Goal: Find specific page/section: Find specific page/section

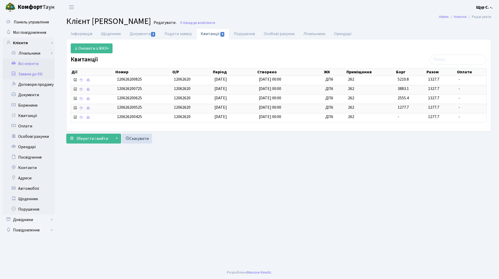
click at [35, 74] on link "Заявки до КК" at bounding box center [29, 74] width 52 height 10
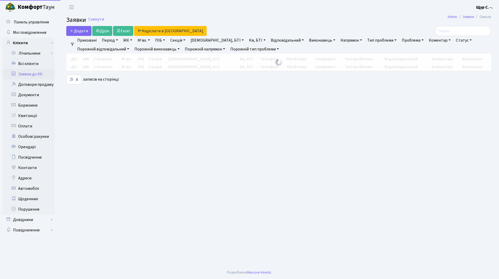
select select "25"
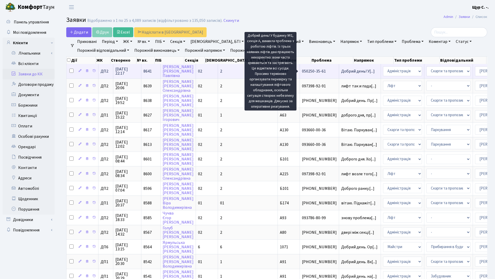
click at [342, 73] on span "Добрий день! У[...]" at bounding box center [359, 71] width 34 height 6
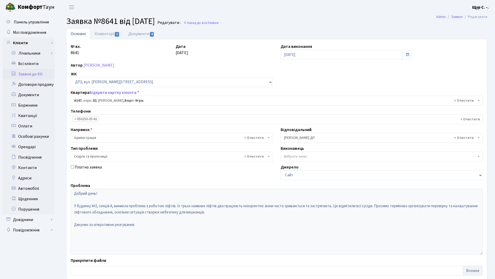
select select "31006"
select select "55"
click at [109, 34] on link "Коментарі 2" at bounding box center [107, 33] width 34 height 11
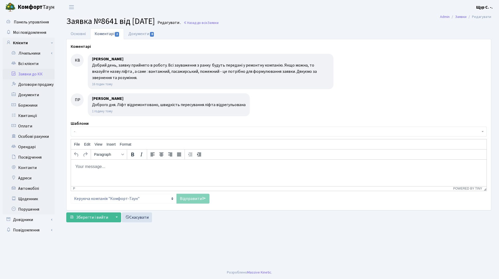
click at [28, 72] on link "Заявки до КК" at bounding box center [29, 74] width 52 height 10
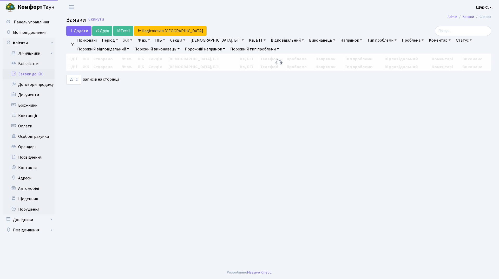
select select "25"
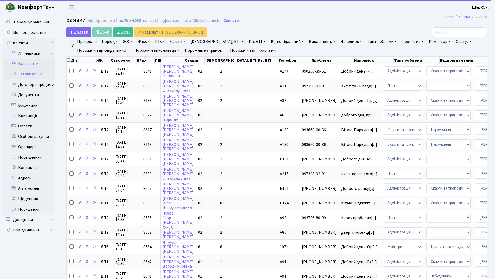
click at [31, 63] on link "Всі клієнти" at bounding box center [29, 64] width 52 height 10
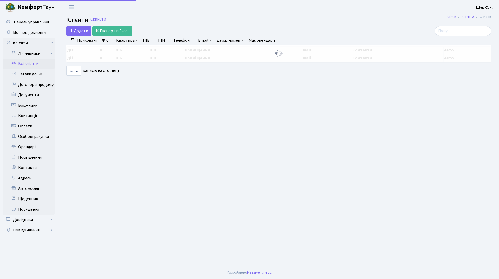
select select "25"
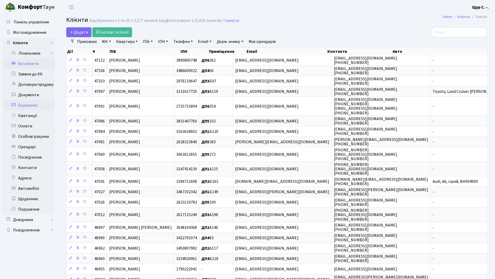
click at [27, 104] on link "Боржники" at bounding box center [29, 105] width 52 height 10
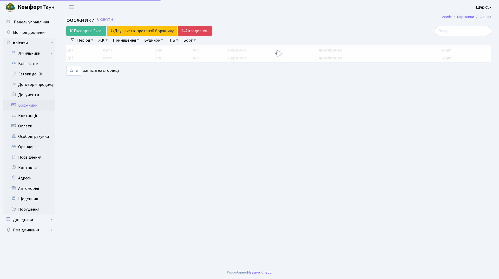
select select "25"
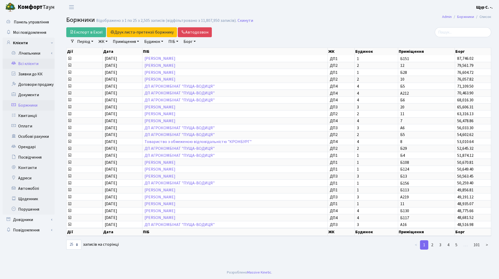
click at [28, 65] on link "Всі клієнти" at bounding box center [29, 64] width 52 height 10
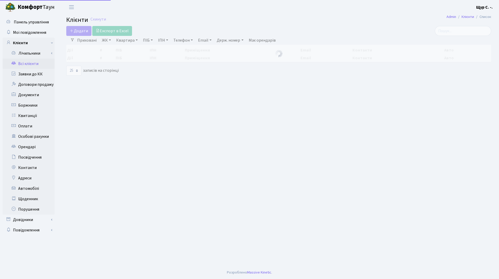
select select "25"
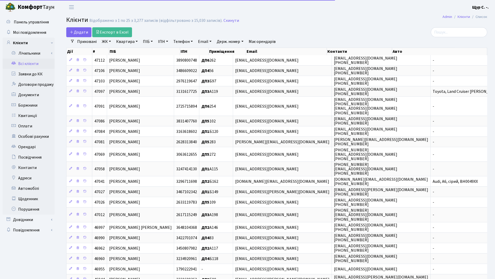
click at [125, 43] on link "Квартира" at bounding box center [127, 41] width 26 height 9
type input "f"
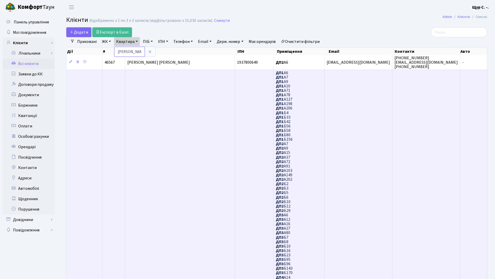
type input "а6"
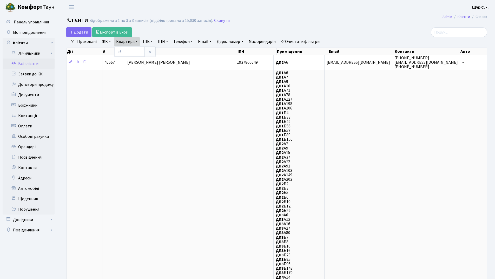
click at [27, 64] on link "Всі клієнти" at bounding box center [29, 64] width 52 height 10
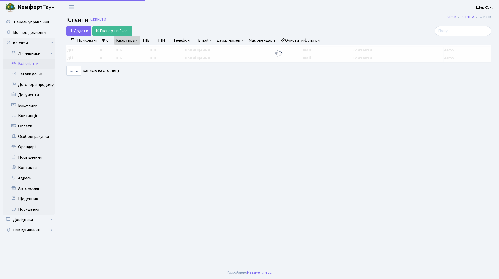
select select "25"
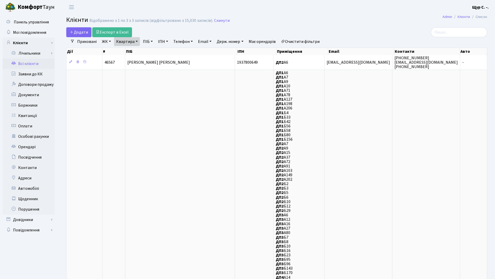
click at [306, 42] on link "Очистити фільтри" at bounding box center [300, 41] width 43 height 9
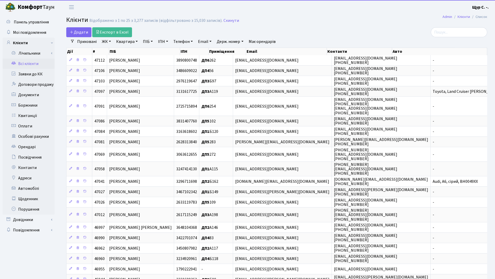
click at [127, 42] on link "Квартира" at bounding box center [127, 41] width 26 height 9
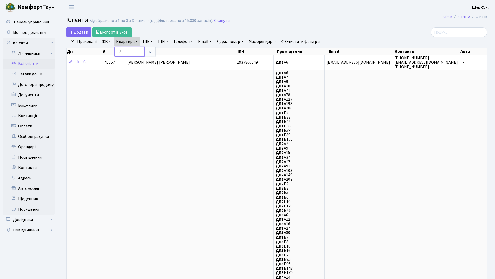
type input "а"
type input "а06"
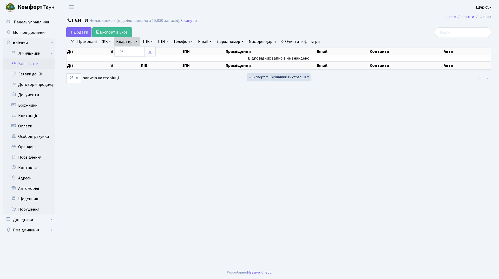
click at [149, 51] on icon at bounding box center [150, 52] width 4 height 4
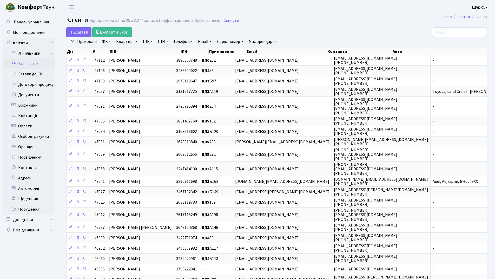
click at [126, 42] on link "Квартира" at bounding box center [127, 41] width 26 height 9
click at [132, 50] on input "text" at bounding box center [129, 52] width 30 height 10
type input "а6"
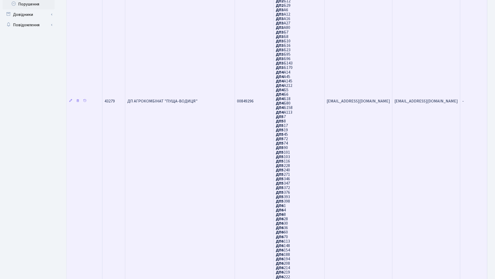
scroll to position [179, 0]
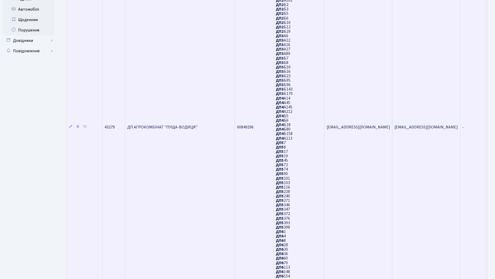
click at [283, 36] on b "ДП3" at bounding box center [280, 36] width 8 height 6
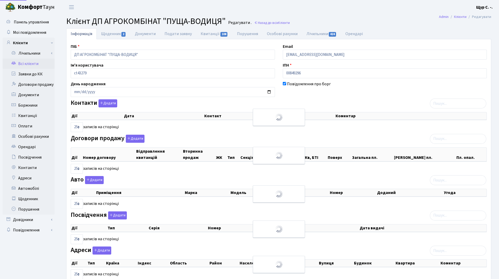
select select "25"
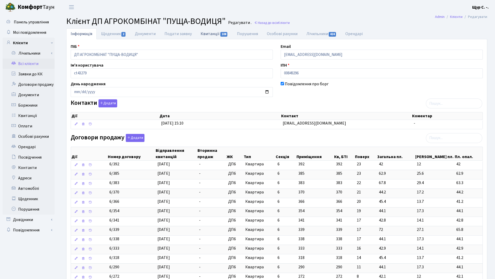
click at [211, 35] on link "Квитанції 108" at bounding box center [214, 33] width 36 height 11
select select "25"
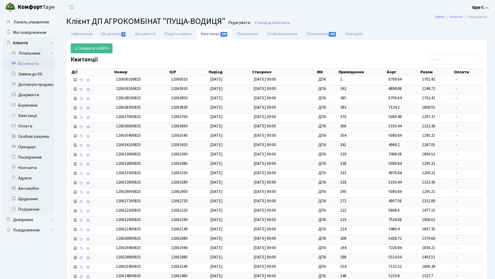
click at [29, 64] on link "Всі клієнти" at bounding box center [29, 64] width 52 height 10
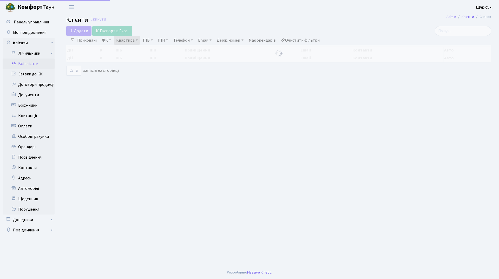
select select
select select "25"
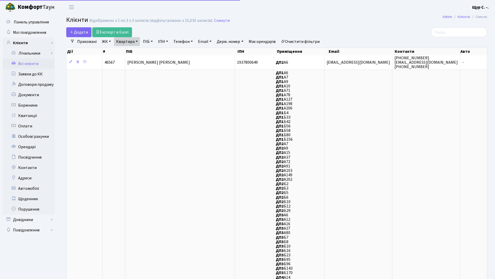
click at [300, 42] on link "Очистити фільтри" at bounding box center [300, 41] width 43 height 9
select select
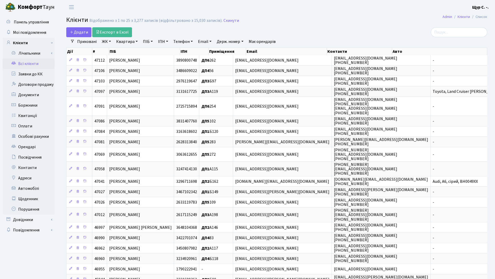
click at [102, 42] on link "ЖК" at bounding box center [106, 41] width 13 height 9
click at [123, 44] on link "Квартира" at bounding box center [127, 41] width 26 height 9
type input "б28"
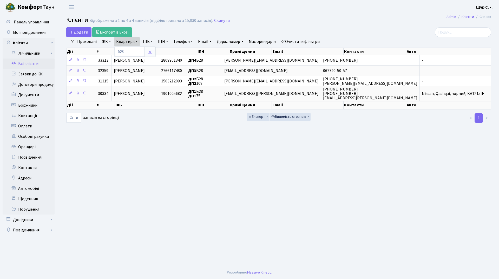
click at [153, 53] on link at bounding box center [150, 52] width 11 height 10
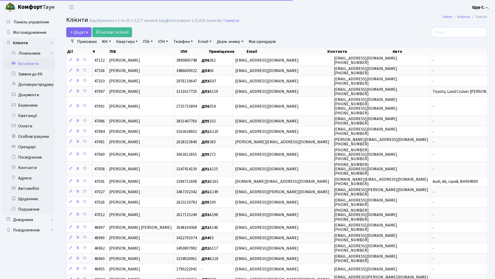
click at [131, 43] on link "Квартира" at bounding box center [127, 41] width 26 height 9
click at [130, 50] on input "text" at bounding box center [129, 52] width 30 height 10
type input "а6"
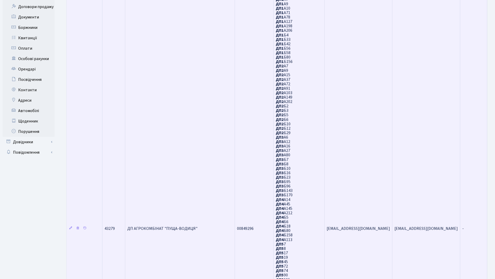
scroll to position [78, 0]
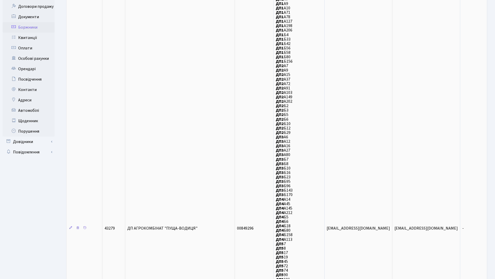
click at [35, 30] on link "Боржники" at bounding box center [29, 27] width 52 height 10
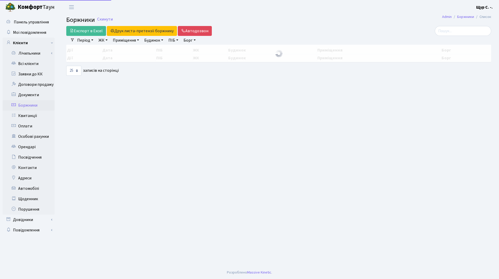
select select "25"
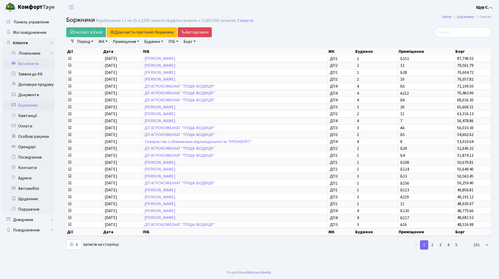
click at [28, 63] on link "Всі клієнти" at bounding box center [29, 64] width 52 height 10
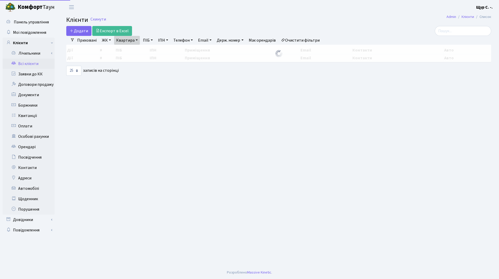
select select "25"
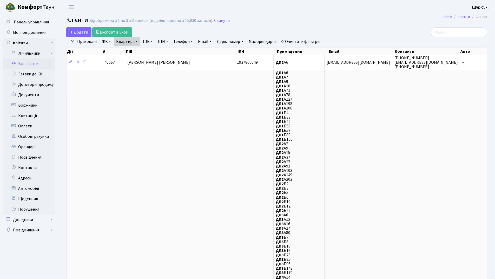
click at [304, 42] on link "Очистити фільтри" at bounding box center [300, 41] width 43 height 9
